Goal: Task Accomplishment & Management: Manage account settings

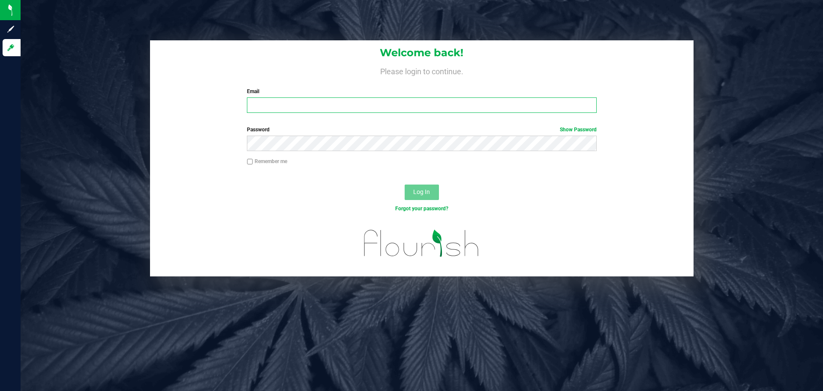
click at [321, 105] on input "Email" at bounding box center [421, 104] width 349 height 15
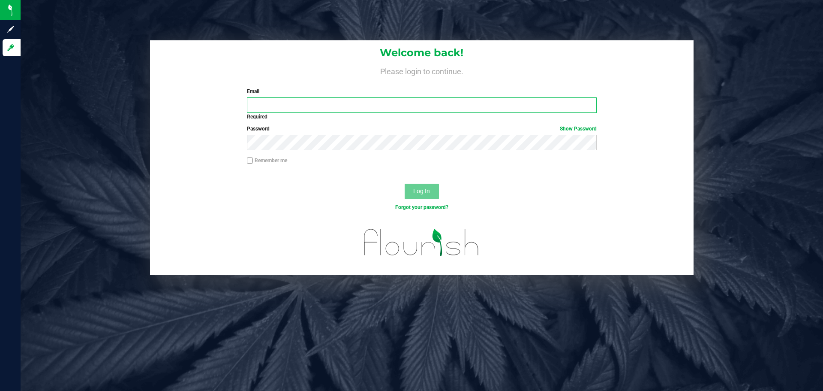
type input "[EMAIL_ADDRESS][DOMAIN_NAME]"
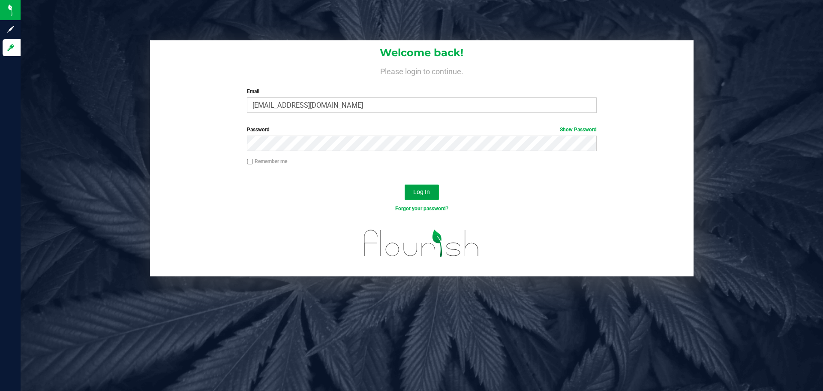
click at [424, 190] on span "Log In" at bounding box center [421, 191] width 17 height 7
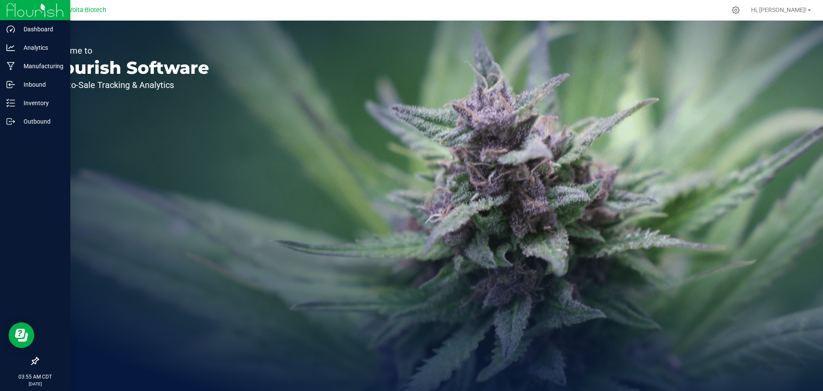
click at [30, 366] on div at bounding box center [35, 360] width 70 height 16
click at [32, 362] on icon at bounding box center [35, 360] width 9 height 9
click at [31, 361] on input "checkbox" at bounding box center [31, 361] width 0 height 0
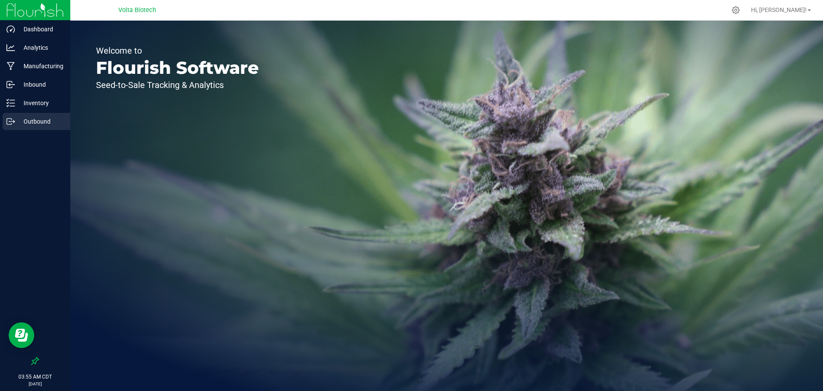
click at [36, 118] on p "Outbound" at bounding box center [40, 121] width 51 height 10
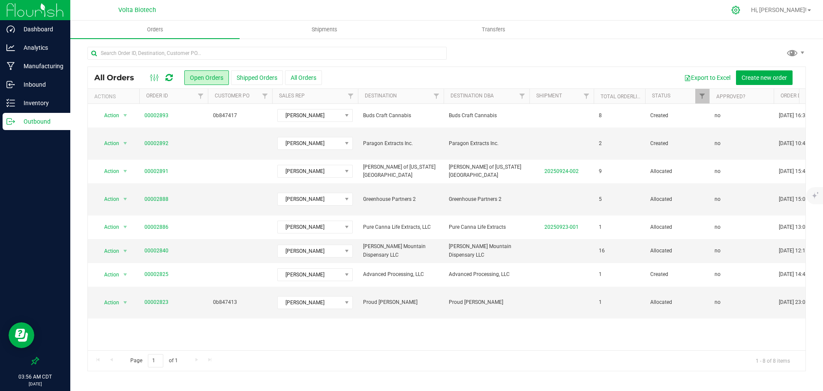
click at [740, 14] on icon at bounding box center [735, 10] width 9 height 9
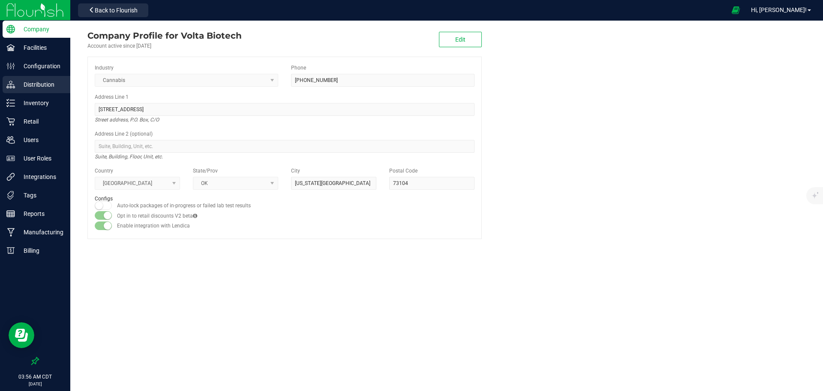
click at [40, 82] on p "Distribution" at bounding box center [40, 84] width 51 height 10
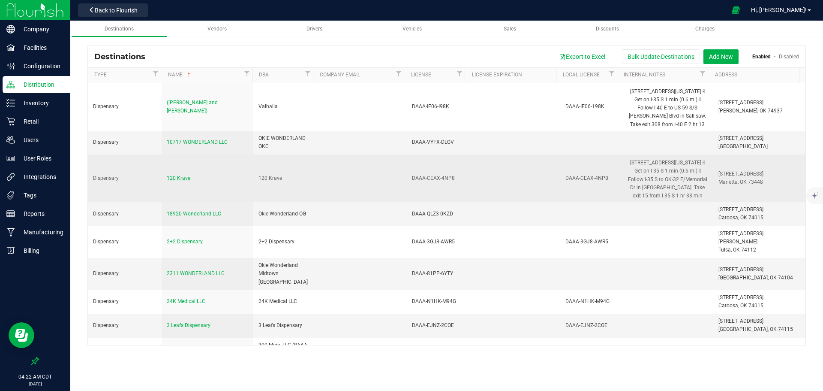
click at [183, 177] on span "120 Krave" at bounding box center [179, 178] width 24 height 6
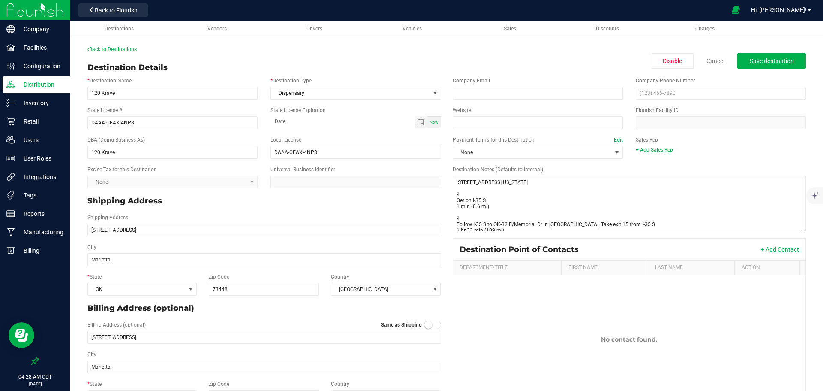
click at [356, 61] on div "Back to Destinations Destination Details Disable Cancel Save destination * Dest…" at bounding box center [446, 226] width 718 height 362
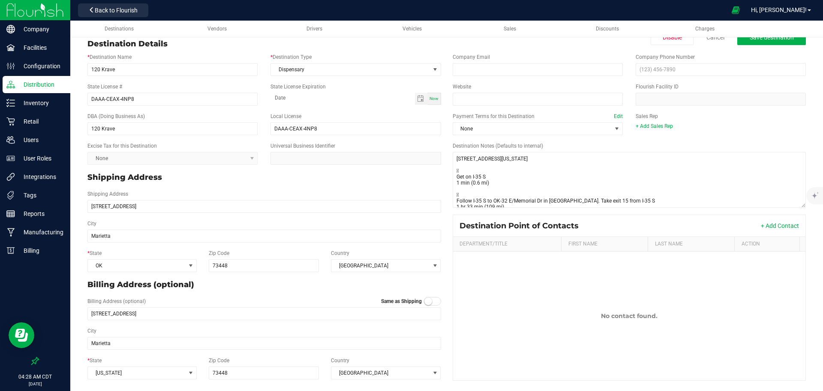
scroll to position [25, 0]
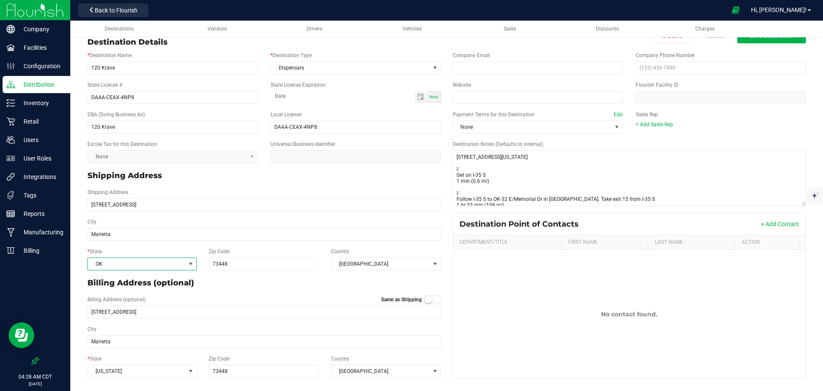
click at [141, 265] on span "OK" at bounding box center [137, 264] width 98 height 12
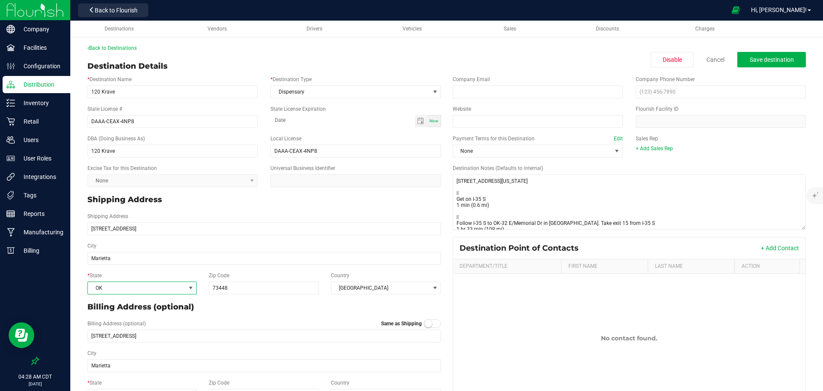
scroll to position [0, 0]
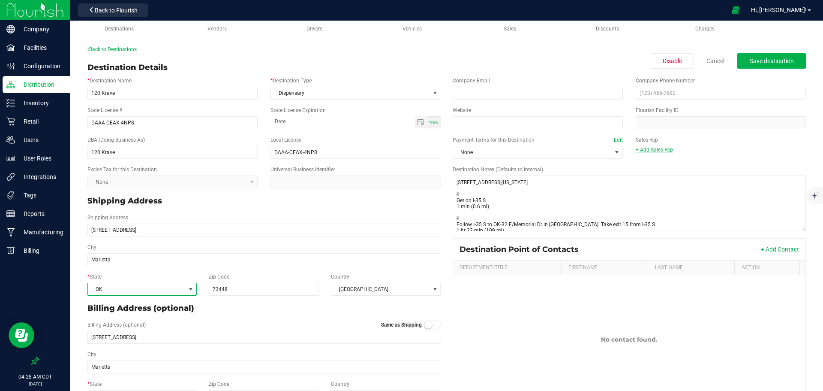
click at [651, 149] on link "+ Add Sales Rep" at bounding box center [654, 150] width 37 height 6
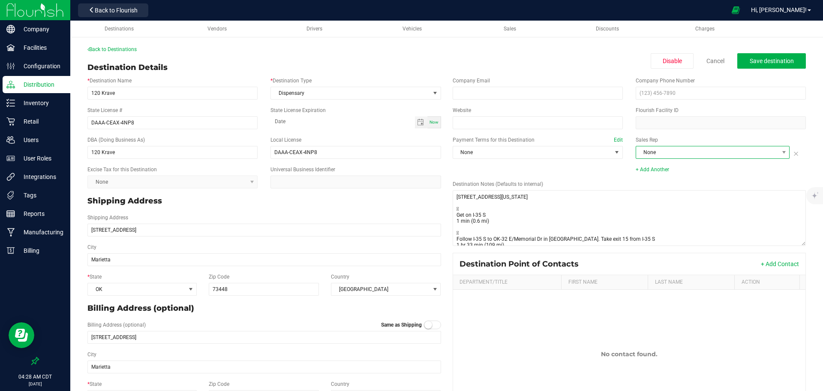
click at [661, 150] on span "None" at bounding box center [707, 152] width 143 height 12
click at [790, 152] on icon at bounding box center [794, 153] width 9 height 10
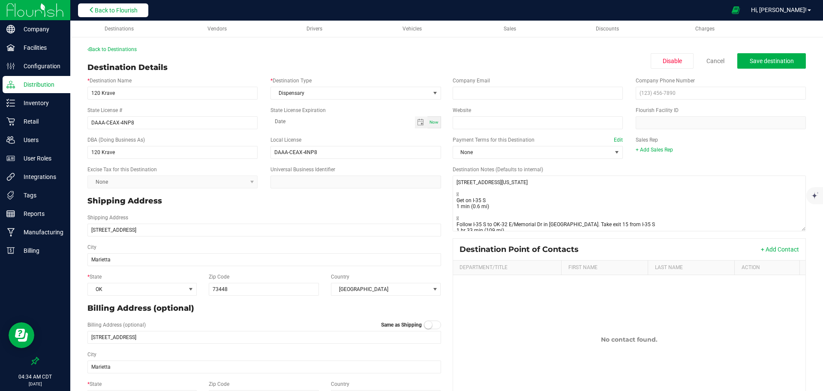
click at [121, 9] on span "Back to Flourish" at bounding box center [116, 10] width 43 height 7
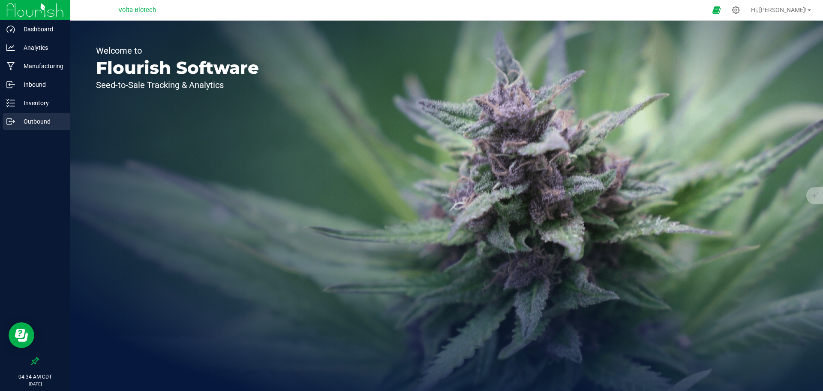
click at [36, 119] on p "Outbound" at bounding box center [40, 121] width 51 height 10
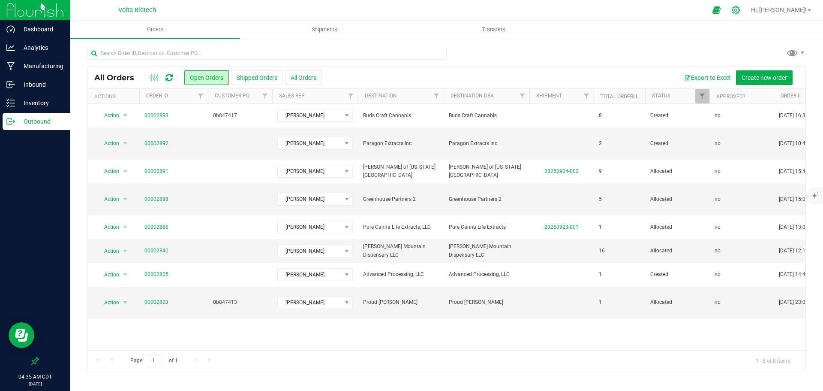
click at [740, 12] on icon at bounding box center [735, 10] width 9 height 9
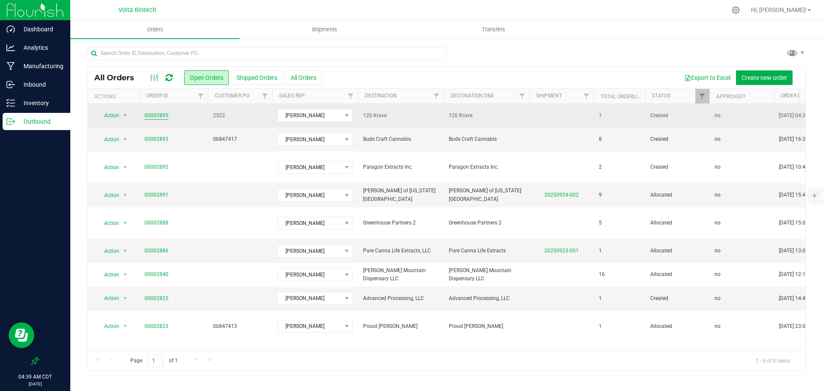
click at [159, 111] on link "00002895" at bounding box center [156, 115] width 24 height 8
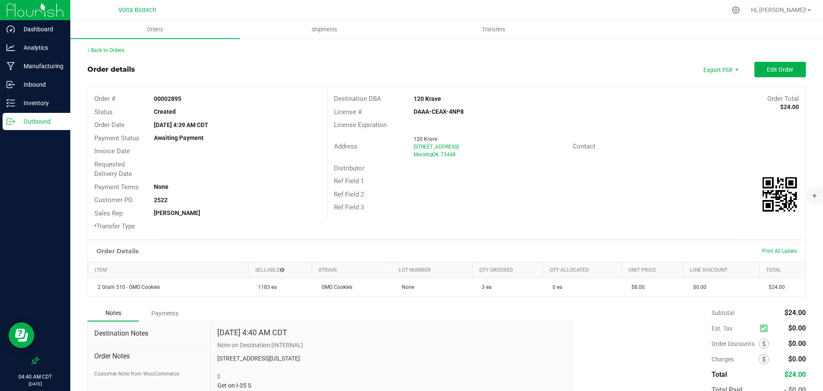
click at [35, 123] on p "Outbound" at bounding box center [40, 121] width 51 height 10
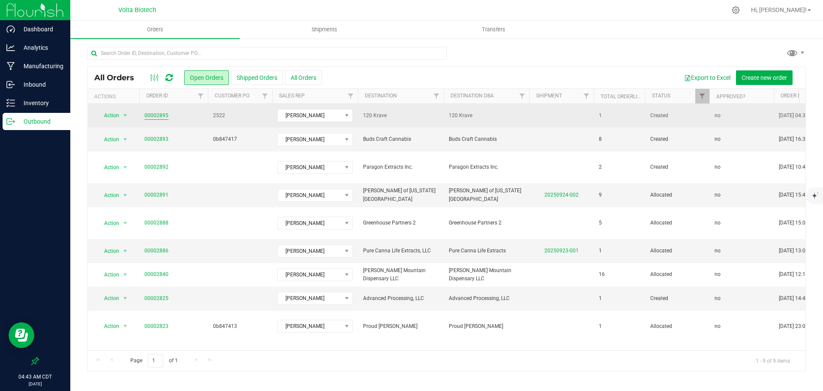
click at [157, 115] on link "00002895" at bounding box center [156, 115] width 24 height 8
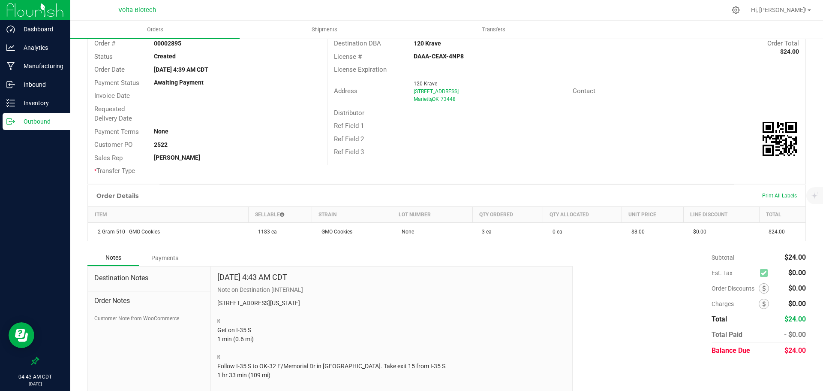
scroll to position [57, 0]
click at [126, 299] on span "Order Notes" at bounding box center [149, 299] width 110 height 10
click at [124, 318] on button "Customer Note from WooCommerce" at bounding box center [136, 316] width 85 height 8
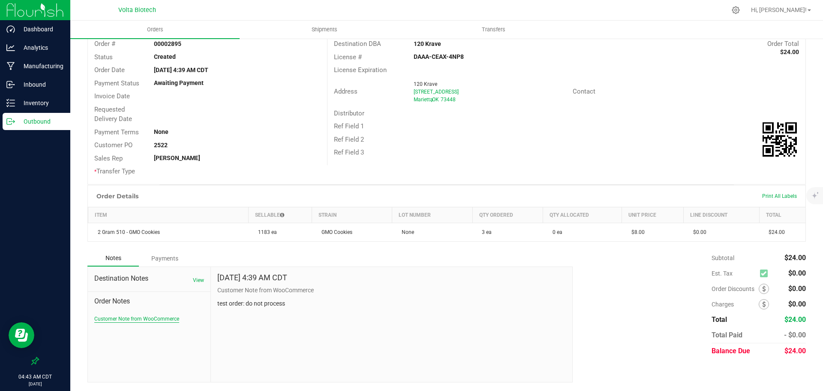
scroll to position [55, 0]
click at [627, 349] on div "Subtotal $24.00 Est. Tax $0.00" at bounding box center [686, 304] width 240 height 108
click at [194, 281] on button "View" at bounding box center [198, 280] width 11 height 8
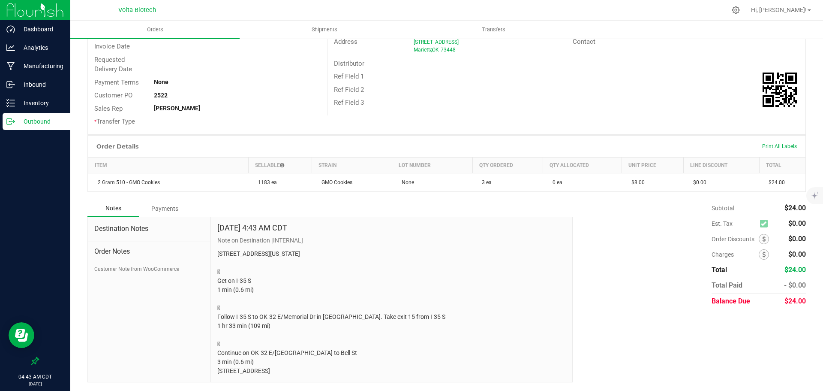
scroll to position [123, 0]
click at [140, 258] on div "Destination Notes Order Notes Customer Note from WooCommerce" at bounding box center [149, 299] width 123 height 165
click at [164, 201] on div "Payments" at bounding box center [164, 208] width 51 height 15
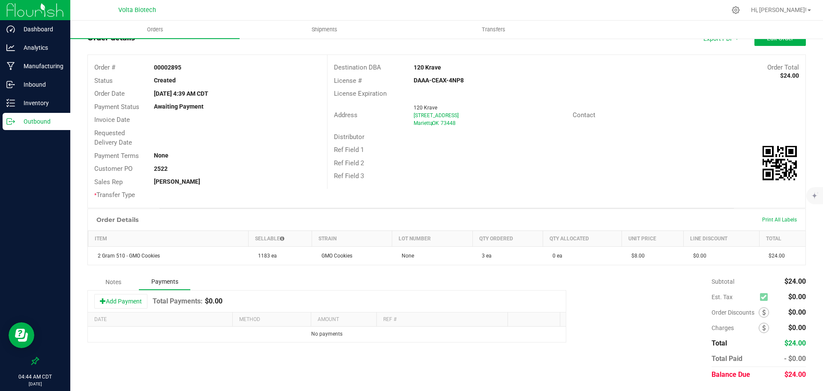
scroll to position [31, 0]
click at [116, 281] on div "Notes" at bounding box center [112, 281] width 51 height 15
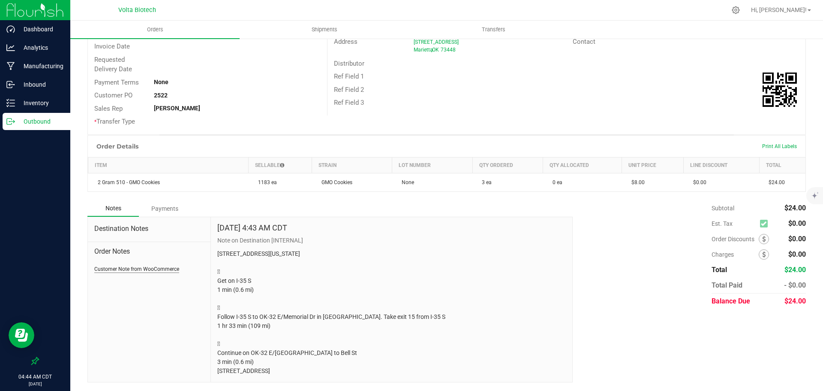
click at [138, 265] on button "Customer Note from WooCommerce" at bounding box center [136, 269] width 85 height 8
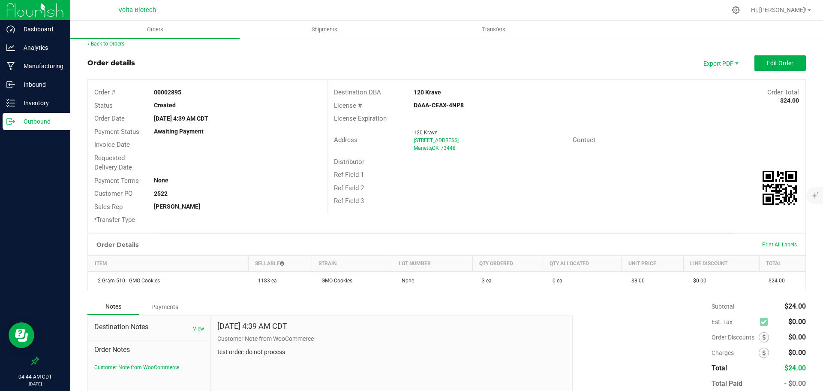
scroll to position [0, 0]
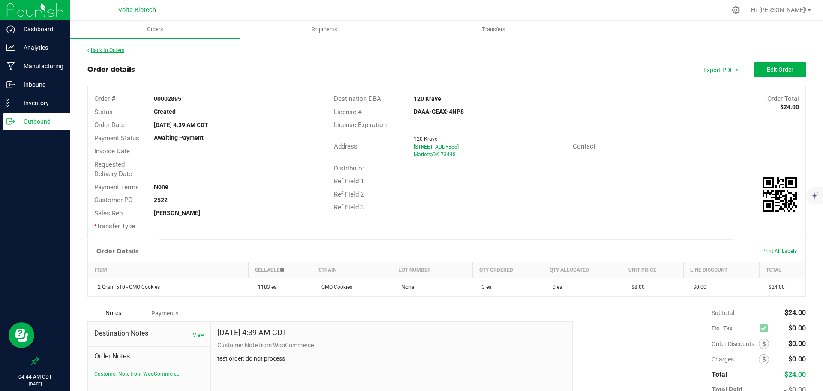
click at [110, 49] on link "Back to Orders" at bounding box center [105, 50] width 37 height 6
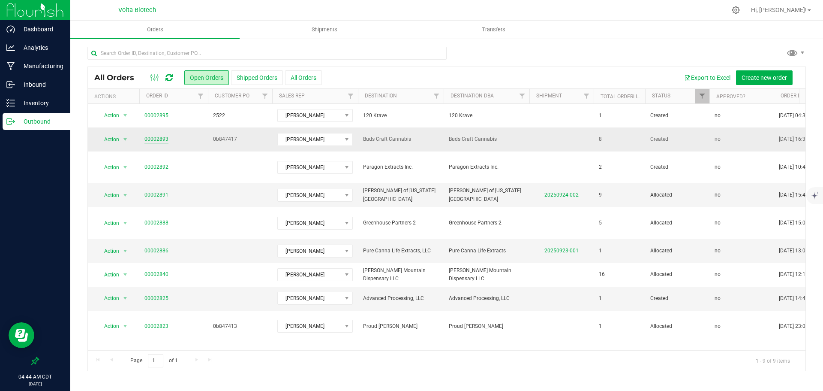
click at [162, 137] on link "00002893" at bounding box center [156, 139] width 24 height 8
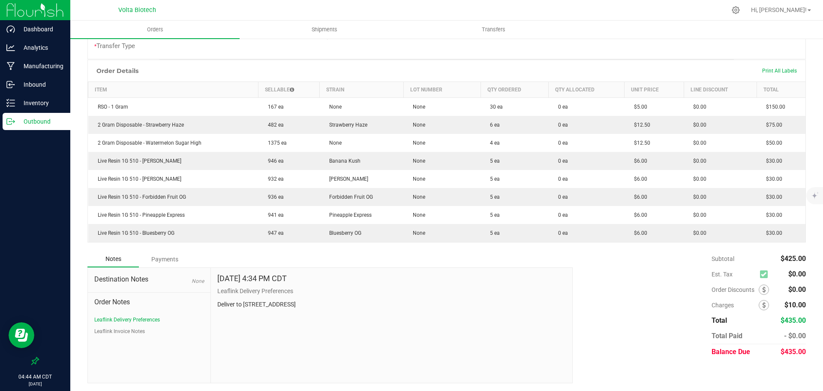
scroll to position [181, 0]
click at [762, 304] on icon at bounding box center [763, 304] width 3 height 6
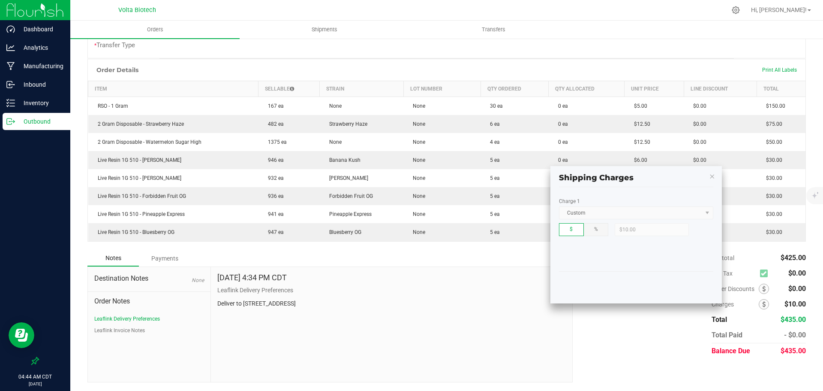
click at [634, 325] on div "Subtotal $425.00 Est. Tax $0.00" at bounding box center [686, 304] width 240 height 108
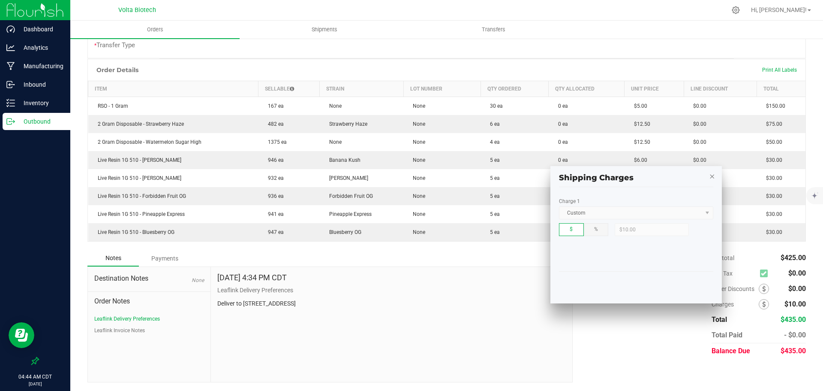
click at [712, 178] on icon "button" at bounding box center [712, 176] width 6 height 10
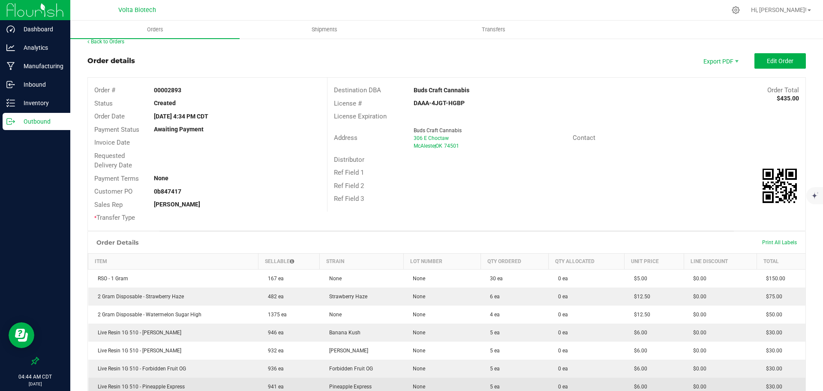
scroll to position [0, 0]
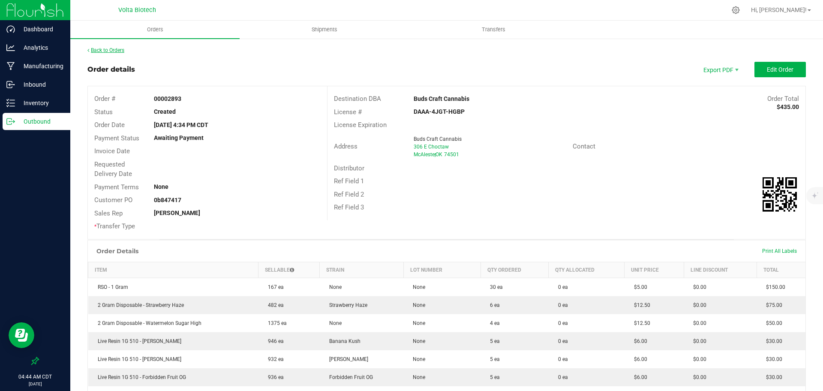
click at [97, 52] on link "Back to Orders" at bounding box center [105, 50] width 37 height 6
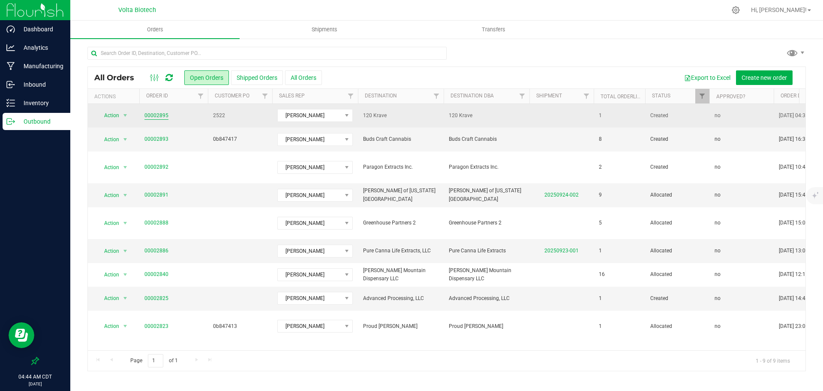
click at [159, 115] on link "00002895" at bounding box center [156, 115] width 24 height 8
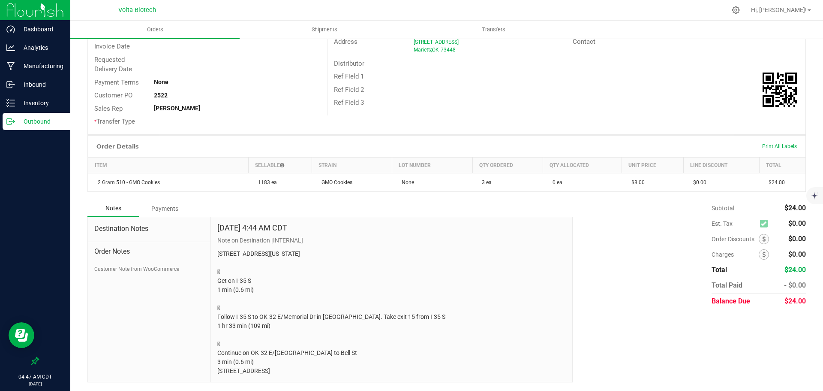
scroll to position [114, 0]
click at [37, 120] on p "Outbound" at bounding box center [40, 121] width 51 height 10
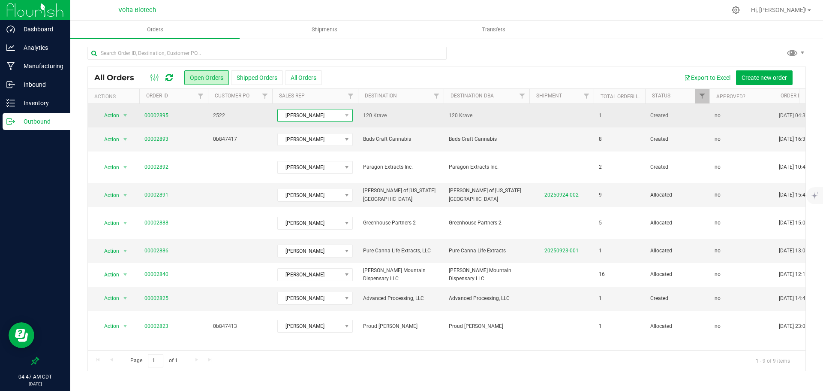
click at [327, 116] on span "[PERSON_NAME]" at bounding box center [310, 115] width 64 height 12
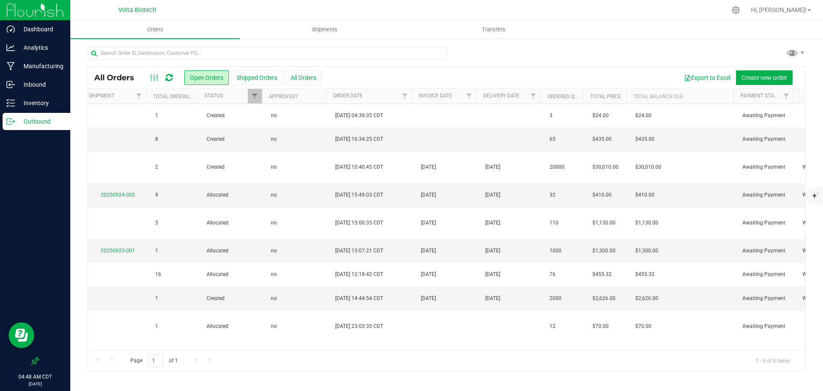
scroll to position [0, 444]
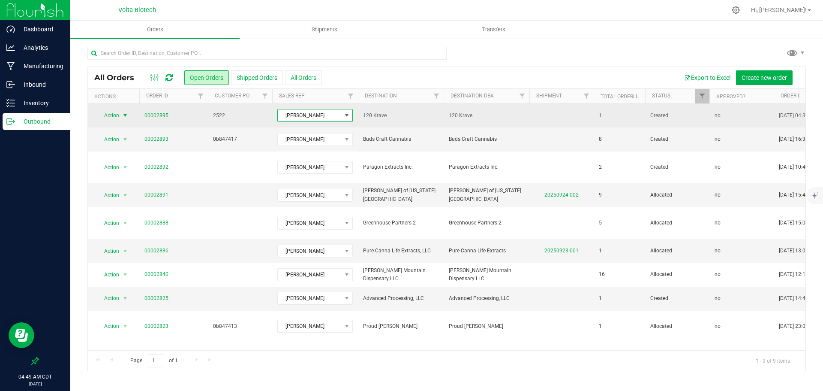
click at [124, 117] on span "select" at bounding box center [125, 115] width 7 height 7
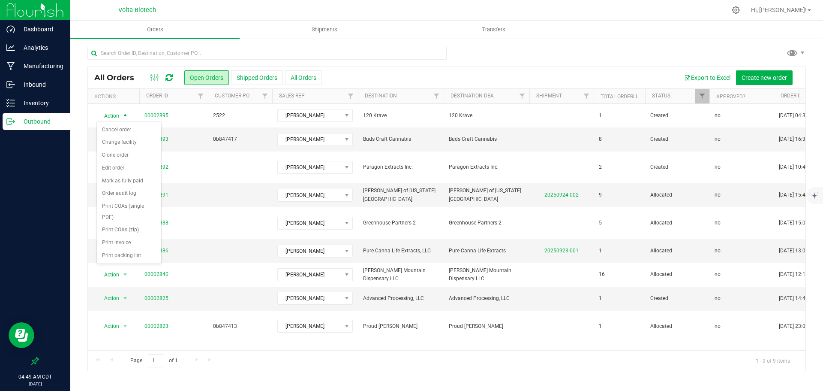
click at [41, 186] on div at bounding box center [35, 241] width 70 height 221
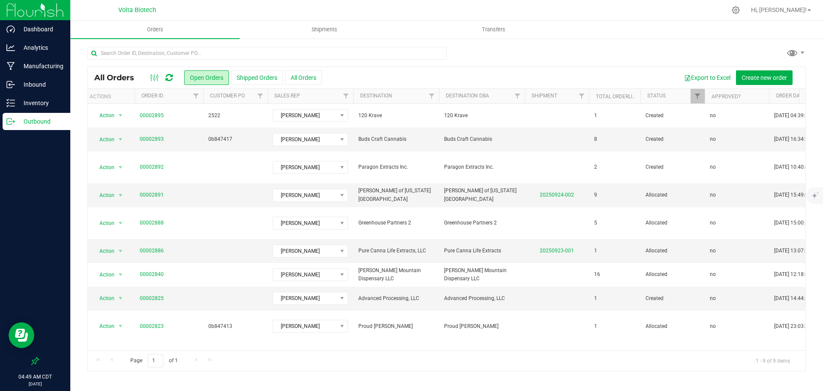
scroll to position [0, 0]
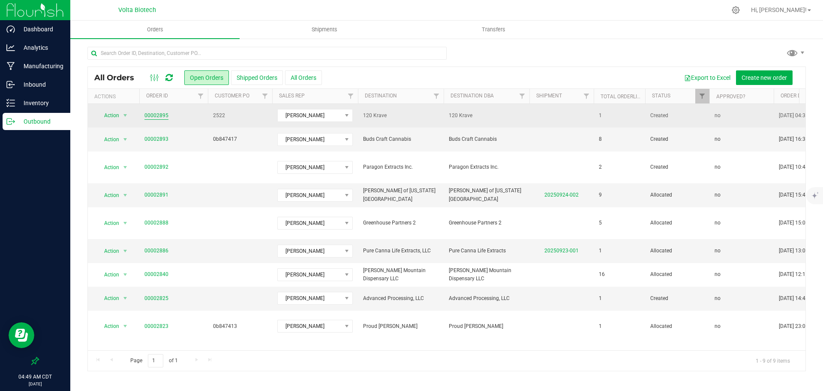
click at [156, 116] on link "00002895" at bounding box center [156, 115] width 24 height 8
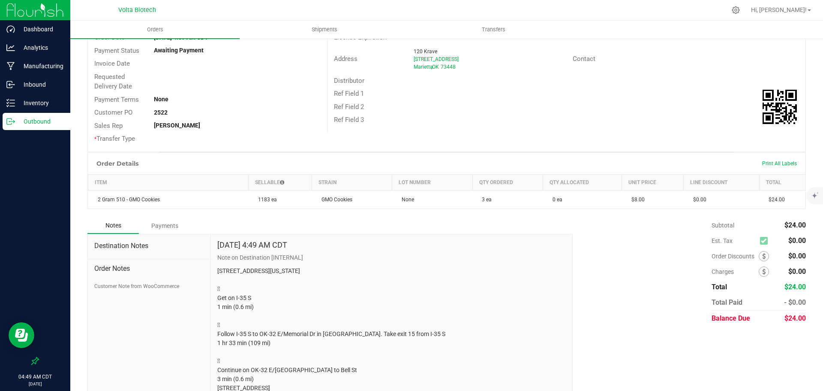
scroll to position [114, 0]
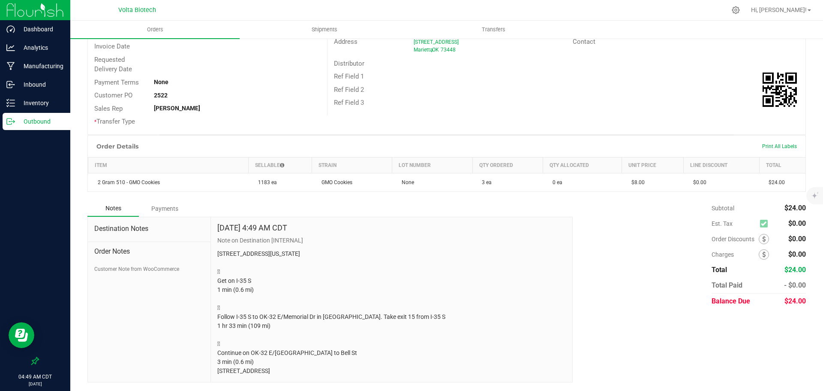
click at [139, 246] on span "Order Notes" at bounding box center [149, 251] width 110 height 10
click at [122, 255] on div "Order Notes Customer Note from WooCommerce" at bounding box center [149, 257] width 110 height 31
click at [123, 265] on button "Customer Note from WooCommerce" at bounding box center [136, 269] width 85 height 8
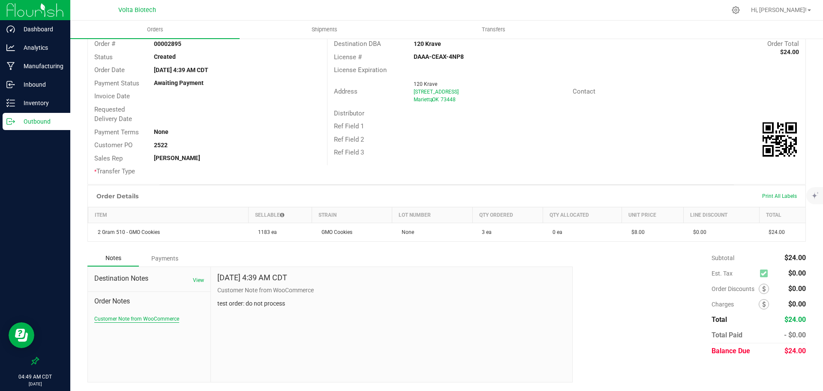
scroll to position [55, 0]
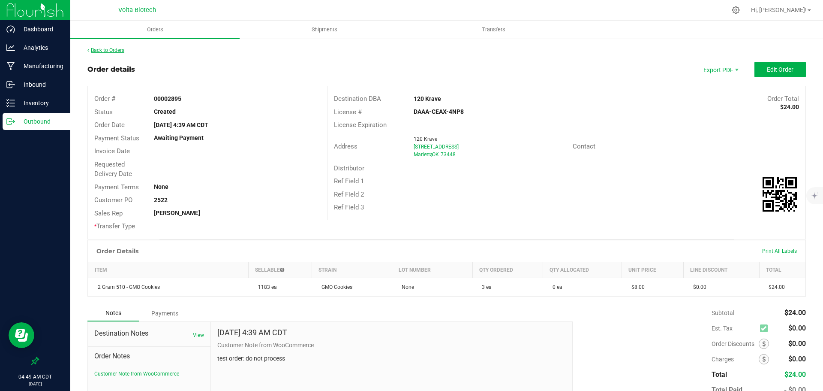
click at [114, 51] on link "Back to Orders" at bounding box center [105, 50] width 37 height 6
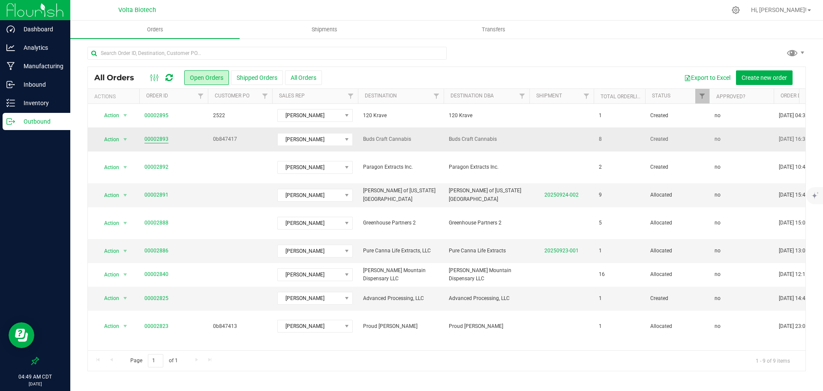
click at [160, 136] on link "00002893" at bounding box center [156, 139] width 24 height 8
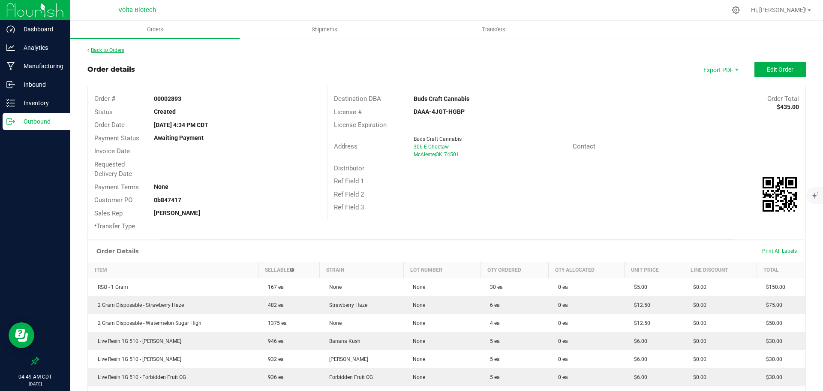
click at [113, 49] on link "Back to Orders" at bounding box center [105, 50] width 37 height 6
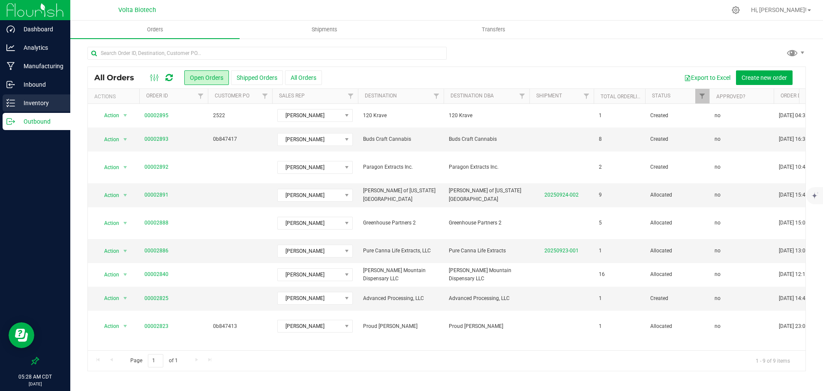
click at [43, 98] on p "Inventory" at bounding box center [40, 103] width 51 height 10
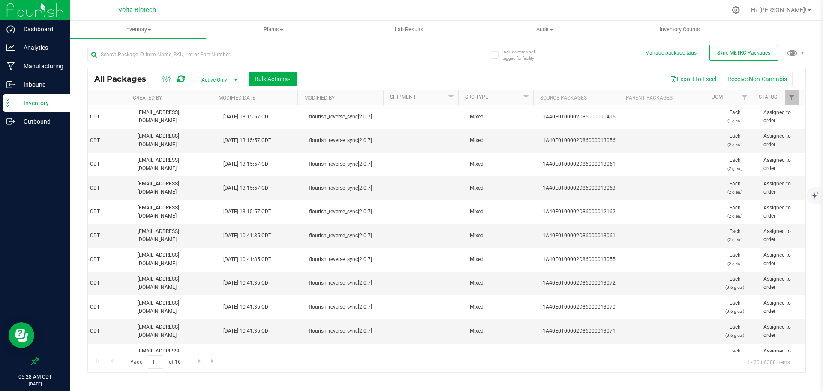
scroll to position [0, 562]
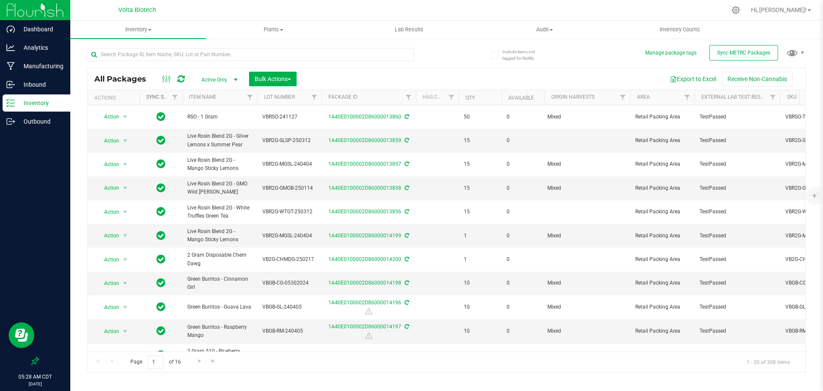
click at [162, 99] on link "Sync Status" at bounding box center [162, 97] width 33 height 6
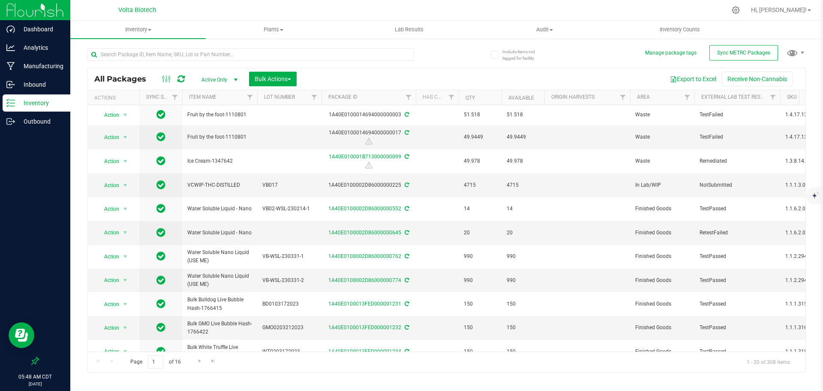
click at [43, 224] on div at bounding box center [35, 241] width 70 height 221
